Goal: Task Accomplishment & Management: Manage account settings

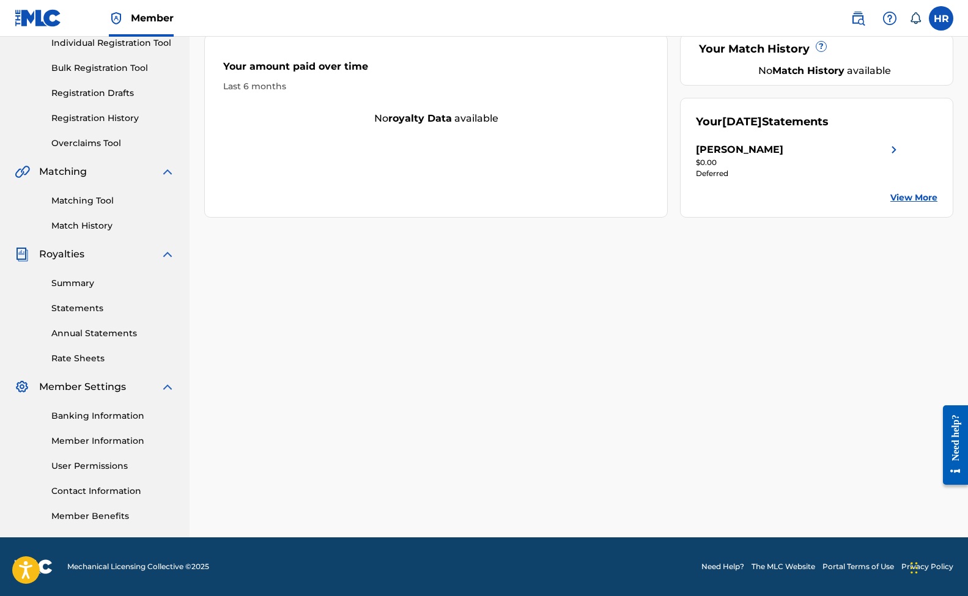
scroll to position [162, 0]
click at [63, 273] on div "Summary Statements Annual Statements Rate Sheets" at bounding box center [95, 313] width 160 height 103
click at [65, 292] on div "Summary Statements Annual Statements Rate Sheets" at bounding box center [95, 313] width 160 height 103
click at [65, 280] on link "Summary" at bounding box center [113, 283] width 124 height 13
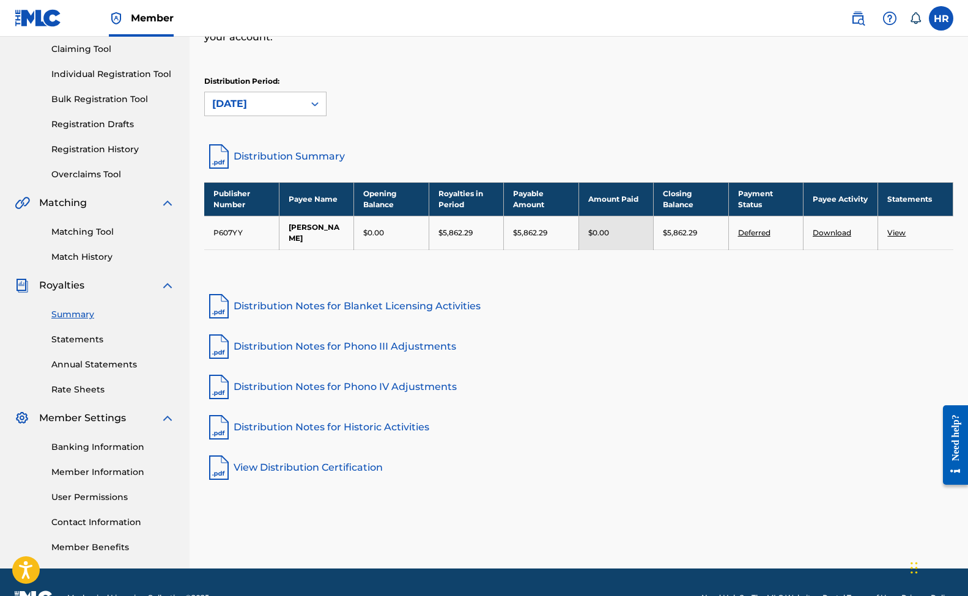
scroll to position [130, 0]
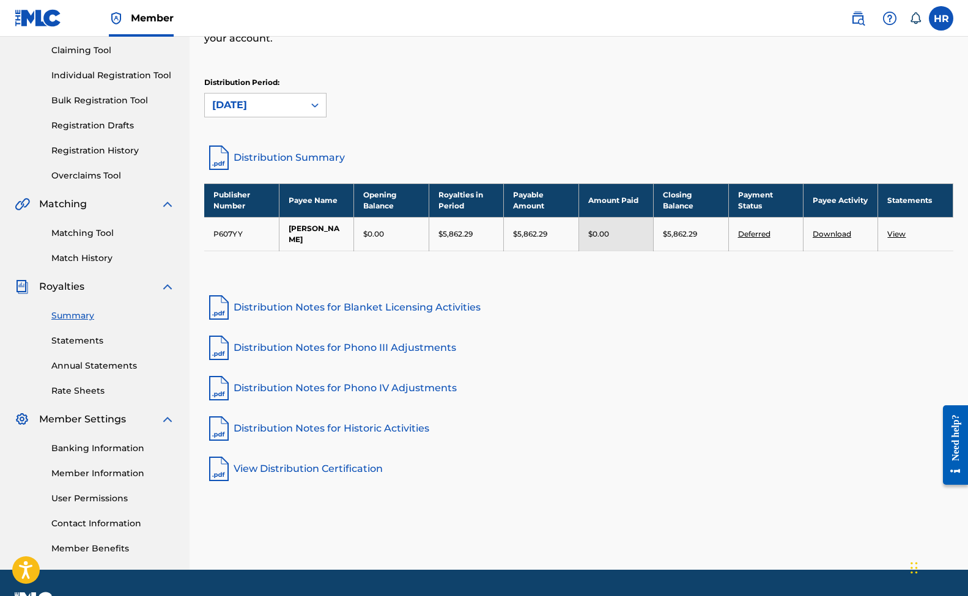
click at [84, 451] on link "Banking Information" at bounding box center [113, 448] width 124 height 13
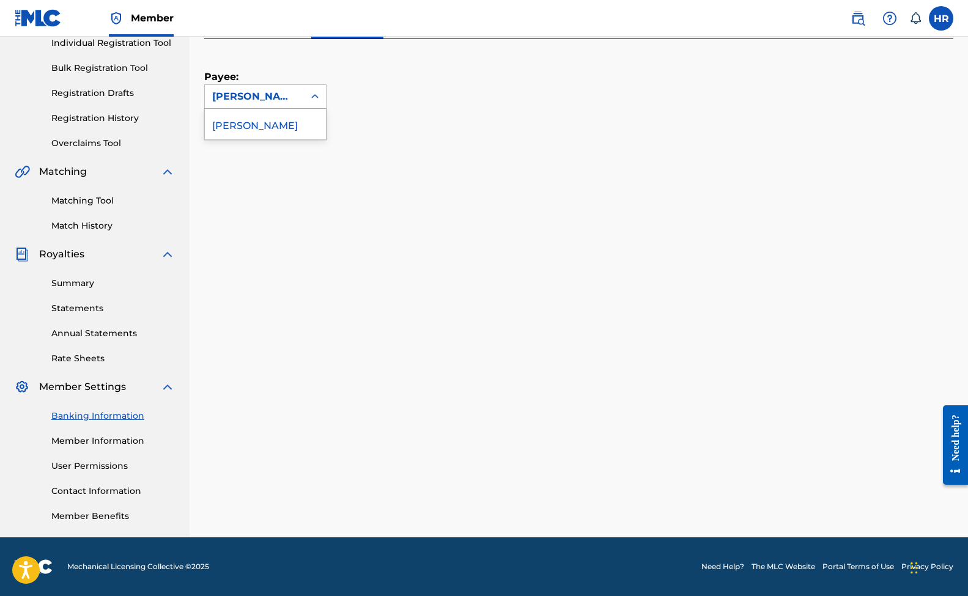
scroll to position [162, 0]
click at [284, 98] on div "[PERSON_NAME]" at bounding box center [254, 96] width 84 height 15
click at [284, 125] on div "[PERSON_NAME]" at bounding box center [265, 124] width 121 height 31
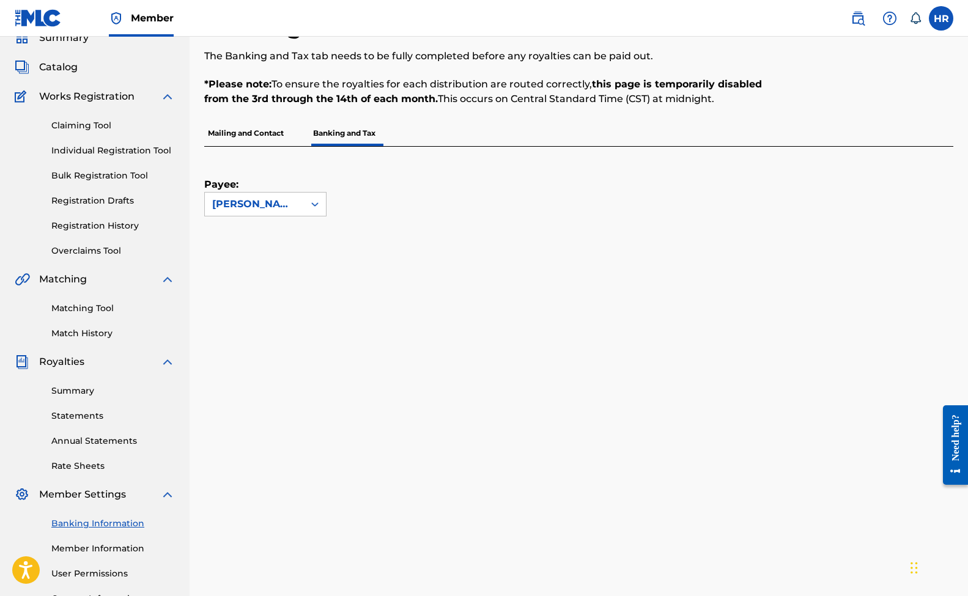
scroll to position [6, 0]
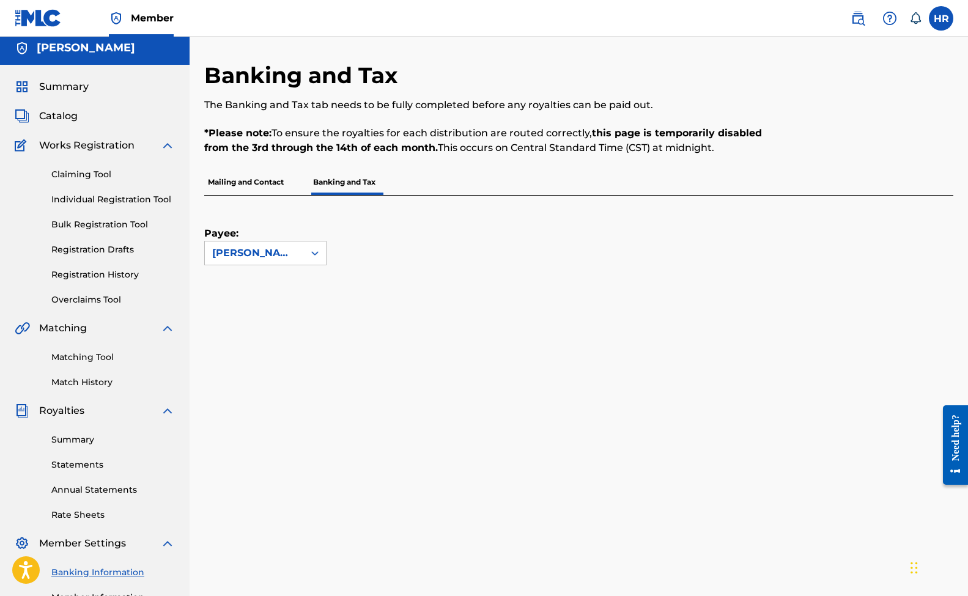
click at [253, 182] on p "Mailing and Contact" at bounding box center [245, 182] width 83 height 26
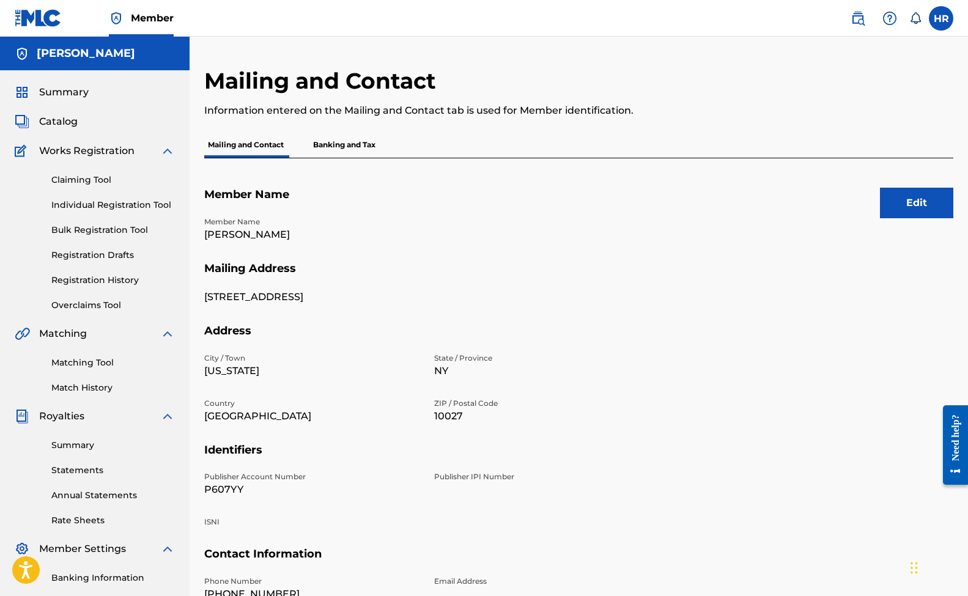
click at [341, 160] on div "Edit Member Name Member Name Henry Antonio Rivas Mailing Address 95 old broadwa…" at bounding box center [578, 404] width 749 height 492
click at [338, 146] on p "Banking and Tax" at bounding box center [345, 145] width 70 height 26
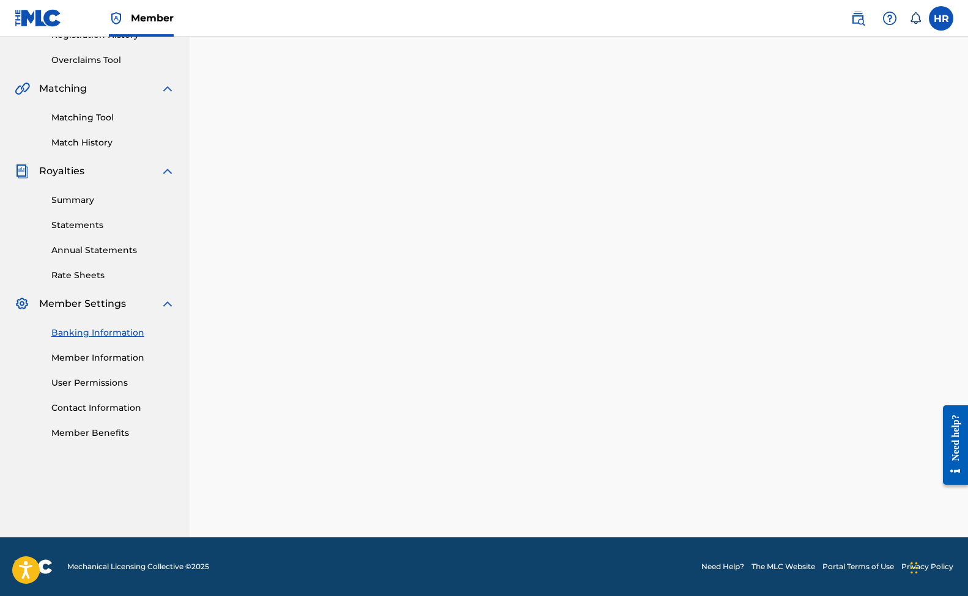
scroll to position [162, 0]
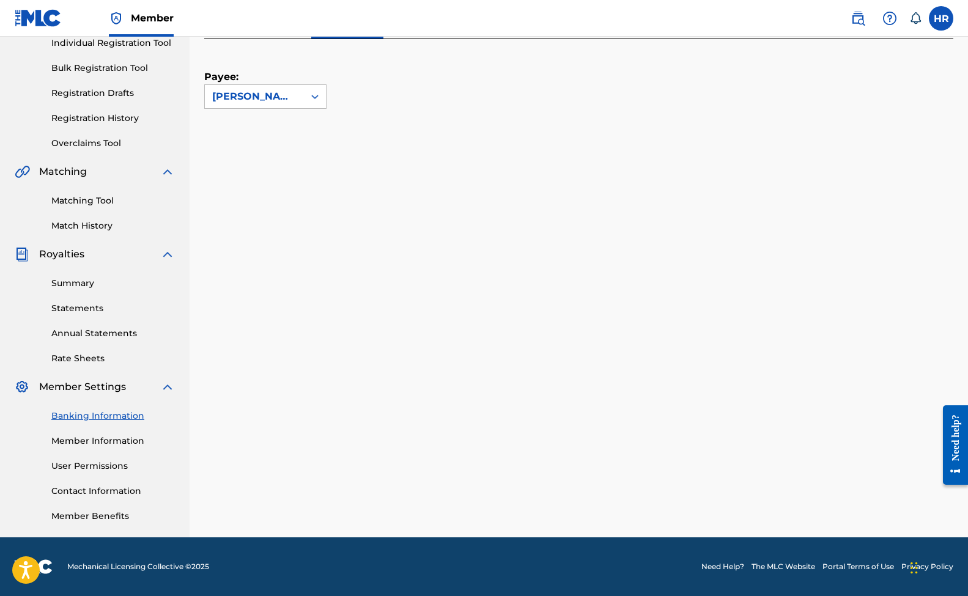
click at [116, 443] on link "Member Information" at bounding box center [113, 441] width 124 height 13
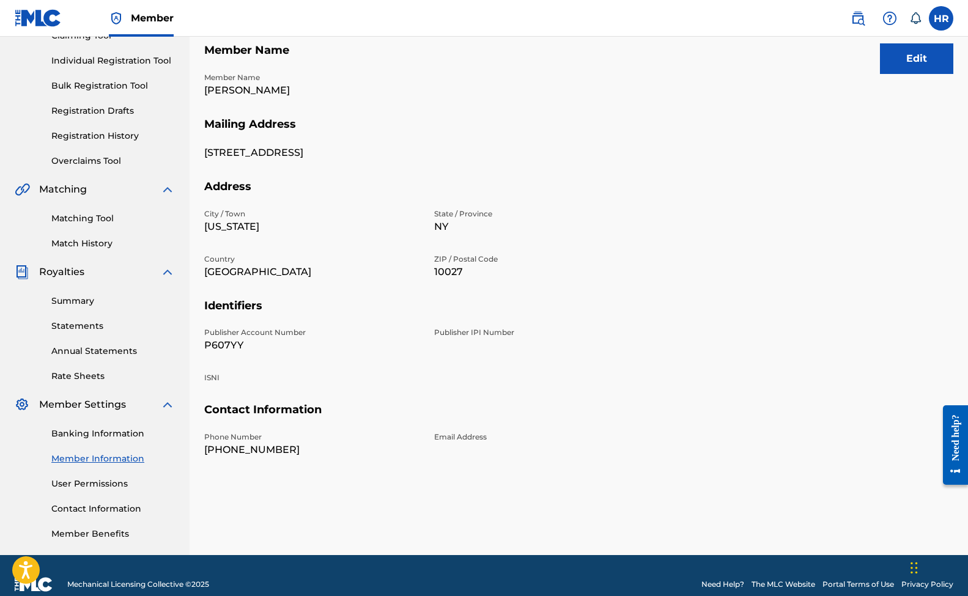
scroll to position [146, 0]
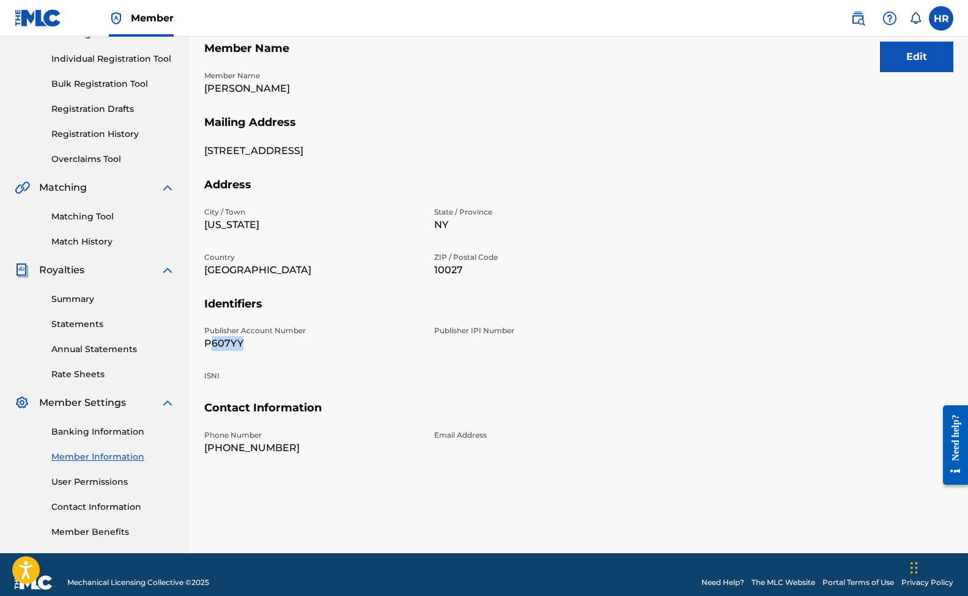
drag, startPoint x: 211, startPoint y: 343, endPoint x: 258, endPoint y: 343, distance: 46.5
click at [257, 343] on p "P607YY" at bounding box center [311, 343] width 215 height 15
click at [456, 332] on p "Publisher IPI Number" at bounding box center [541, 330] width 215 height 11
drag, startPoint x: 436, startPoint y: 330, endPoint x: 513, endPoint y: 330, distance: 77.1
click at [514, 330] on p "Publisher IPI Number" at bounding box center [541, 330] width 215 height 11
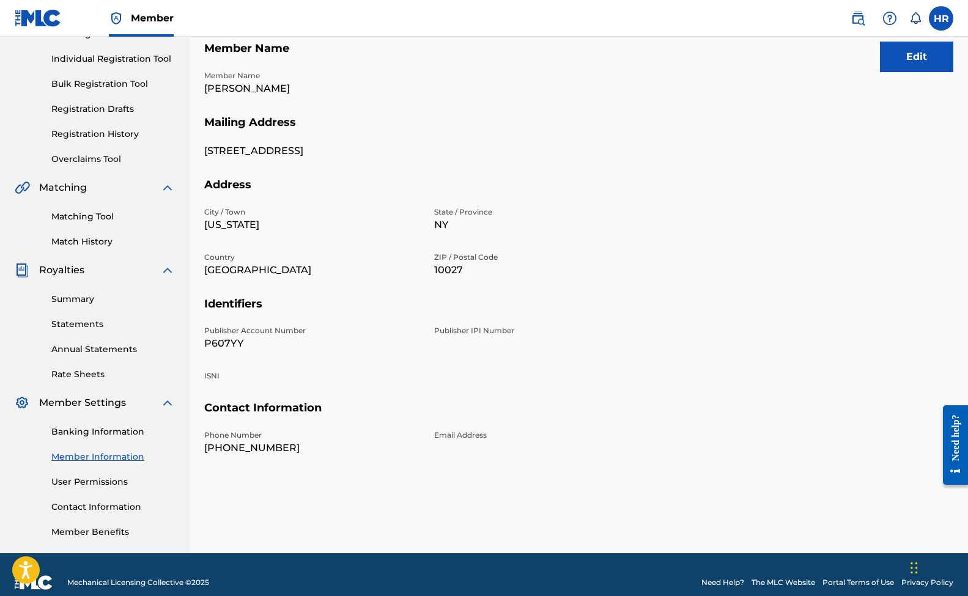
click at [497, 367] on div "Publisher Account Number P607YY Publisher IPI Number ISNI" at bounding box center [426, 363] width 445 height 76
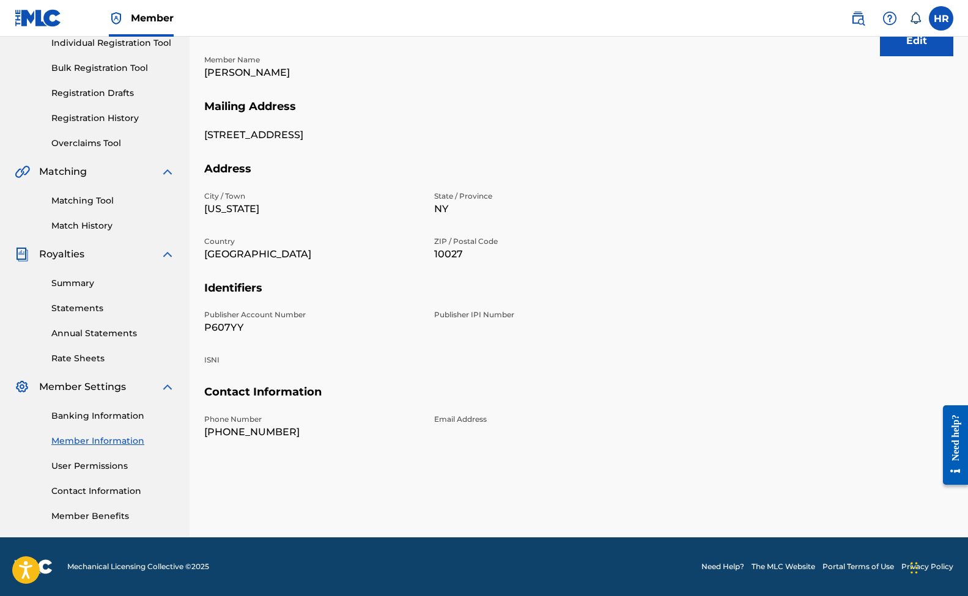
scroll to position [162, 0]
click at [89, 462] on link "User Permissions" at bounding box center [113, 466] width 124 height 13
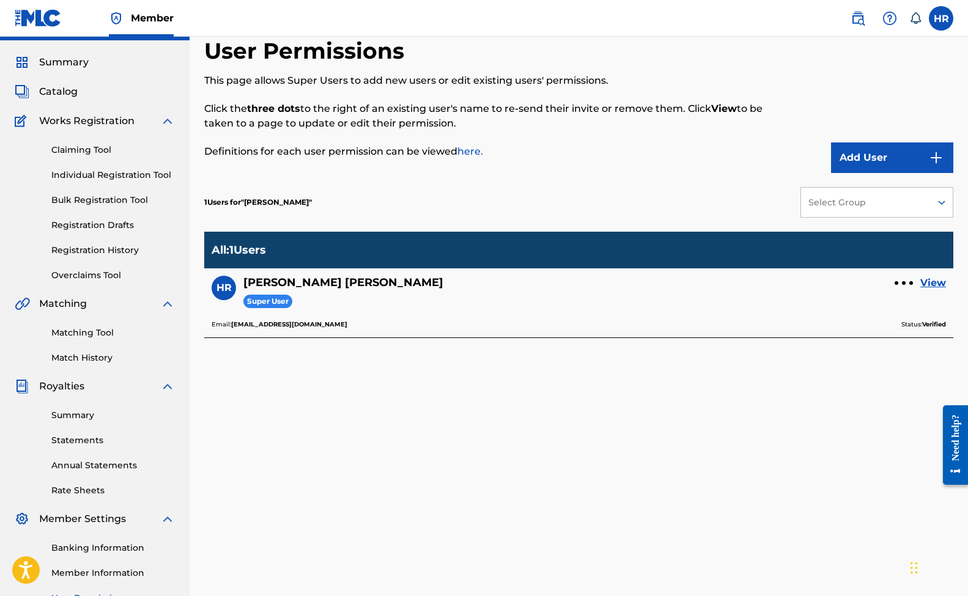
scroll to position [31, 0]
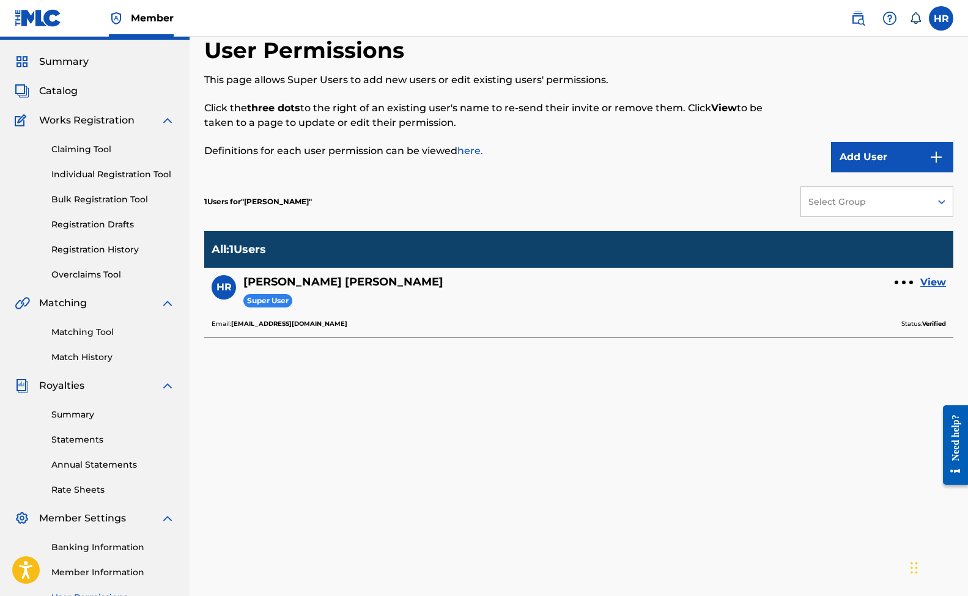
click at [933, 280] on link "View" at bounding box center [934, 282] width 26 height 15
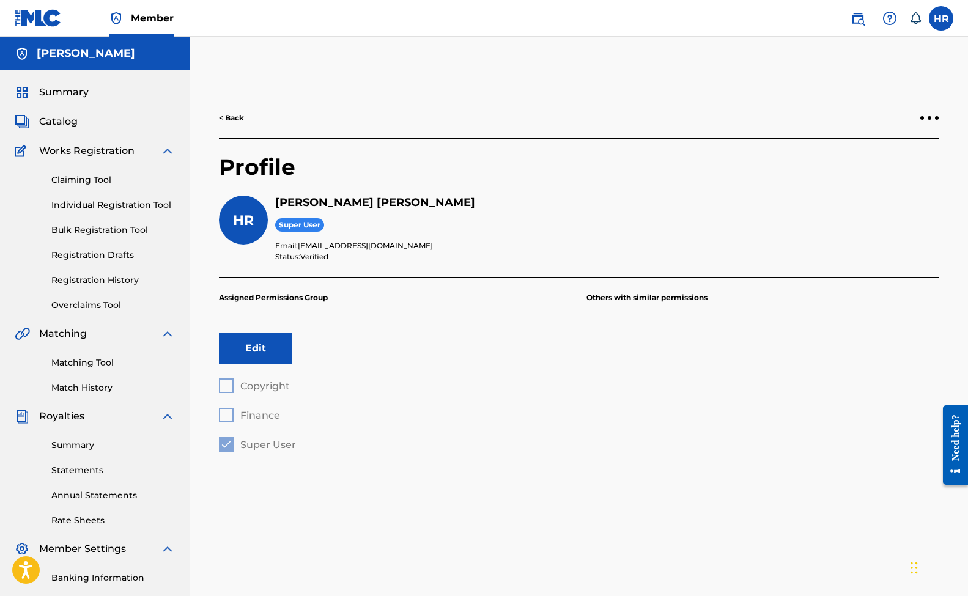
click at [230, 386] on div "Copyright Finance Super User" at bounding box center [395, 415] width 353 height 73
click at [230, 415] on div "Copyright Finance Super User" at bounding box center [395, 415] width 353 height 73
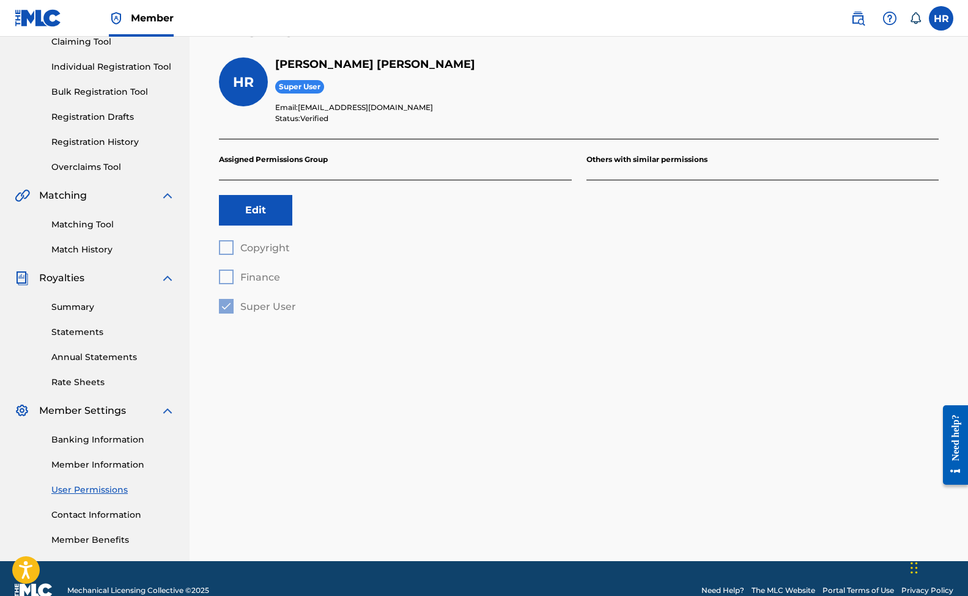
scroll to position [139, 0]
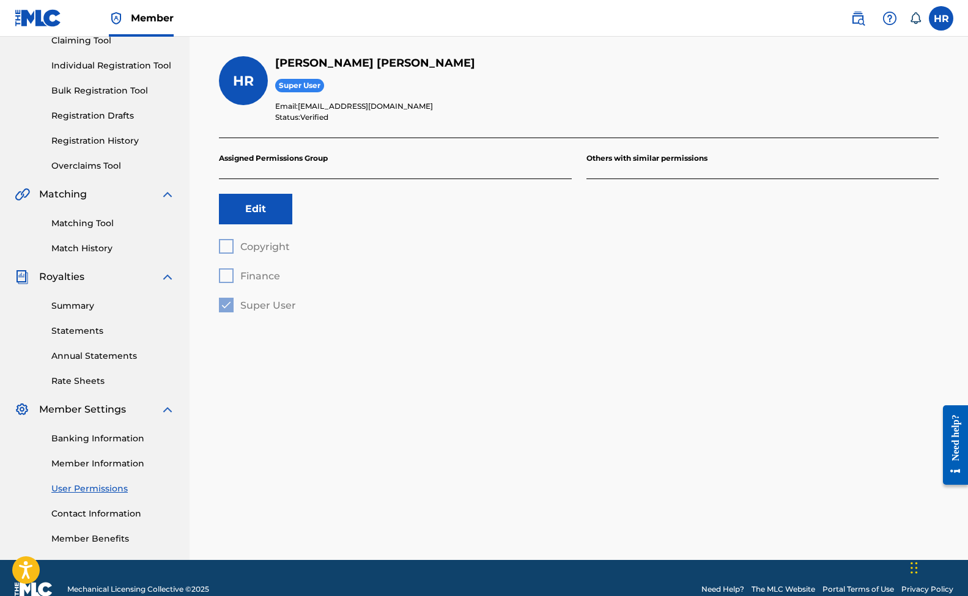
click at [96, 516] on link "Contact Information" at bounding box center [113, 514] width 124 height 13
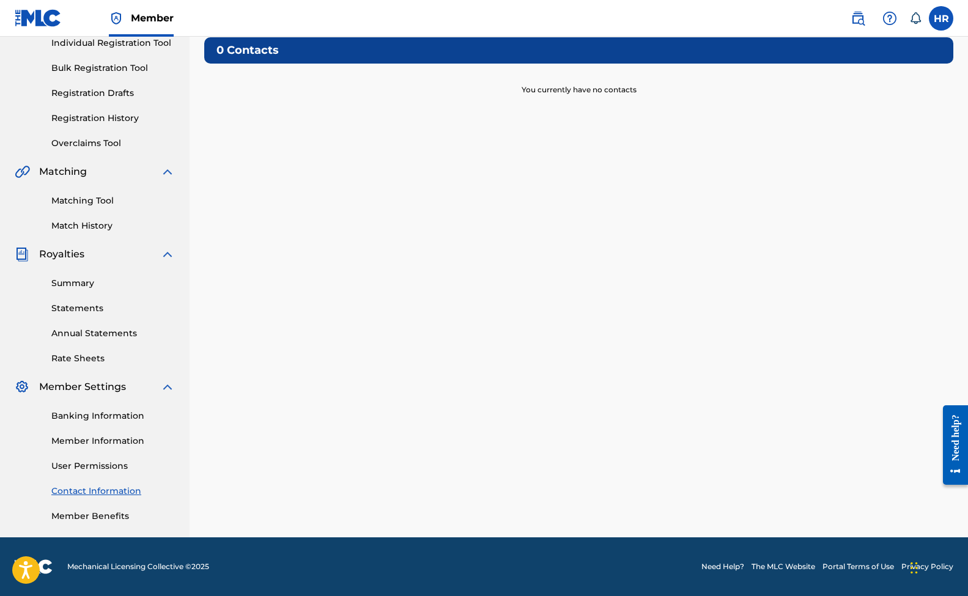
click at [93, 503] on div "Banking Information Member Information User Permissions Contact Information Mem…" at bounding box center [95, 459] width 160 height 128
click at [92, 510] on link "Member Benefits" at bounding box center [113, 516] width 124 height 13
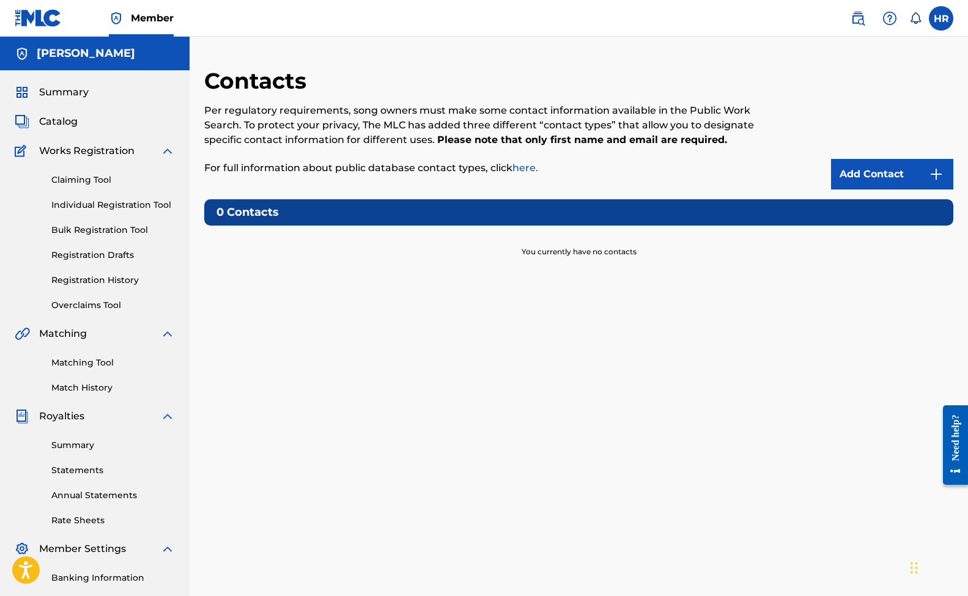
scroll to position [0, 0]
click at [106, 297] on div "Claiming Tool Individual Registration Tool Bulk Registration Tool Registration …" at bounding box center [95, 235] width 160 height 154
click at [103, 305] on link "Overclaims Tool" at bounding box center [113, 305] width 124 height 13
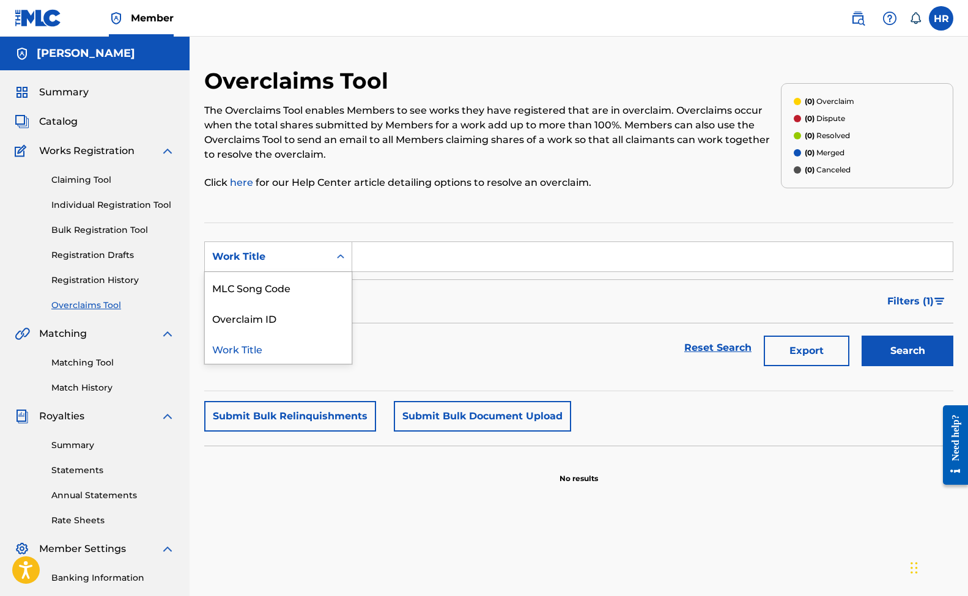
click at [343, 248] on div "Search Form" at bounding box center [341, 257] width 22 height 22
click at [283, 289] on div "MLC Song Code" at bounding box center [278, 287] width 147 height 31
click at [289, 265] on div "MLC Song Code" at bounding box center [267, 256] width 125 height 23
click at [280, 319] on div "Overclaim ID" at bounding box center [278, 318] width 147 height 31
click at [72, 89] on span "Summary" at bounding box center [64, 92] width 50 height 15
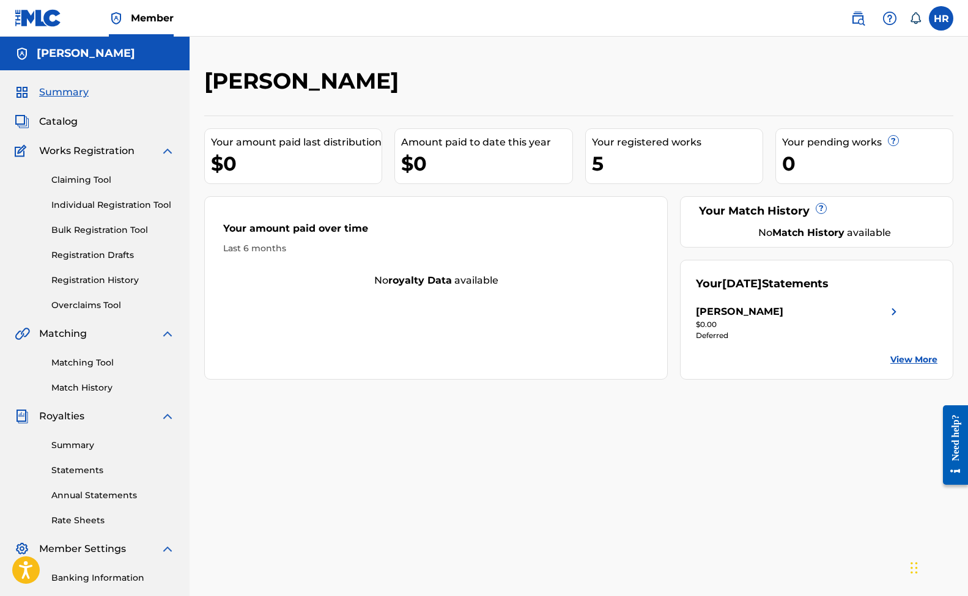
click at [902, 354] on link "View More" at bounding box center [914, 360] width 47 height 13
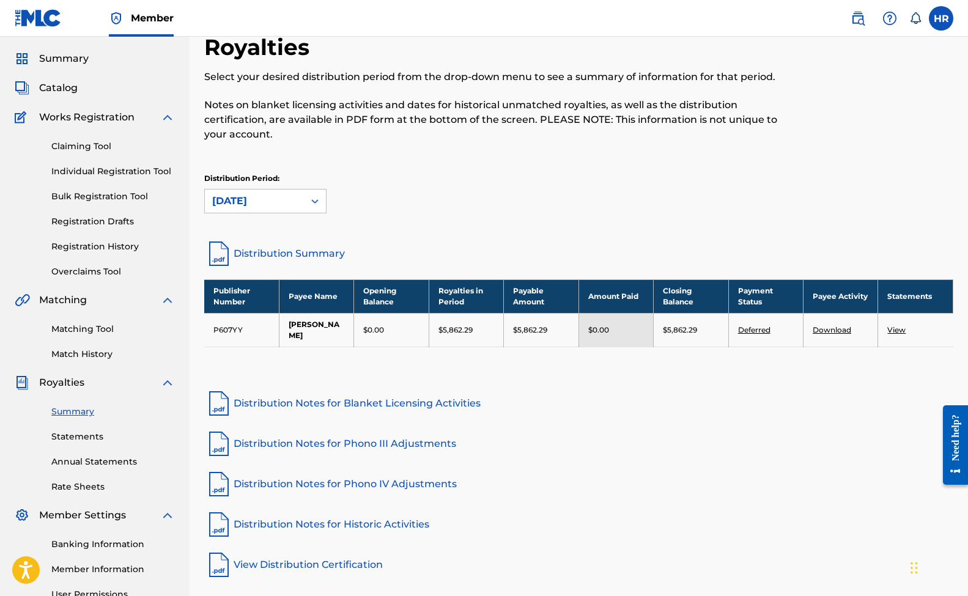
scroll to position [43, 0]
